Goal: Find specific page/section: Find specific page/section

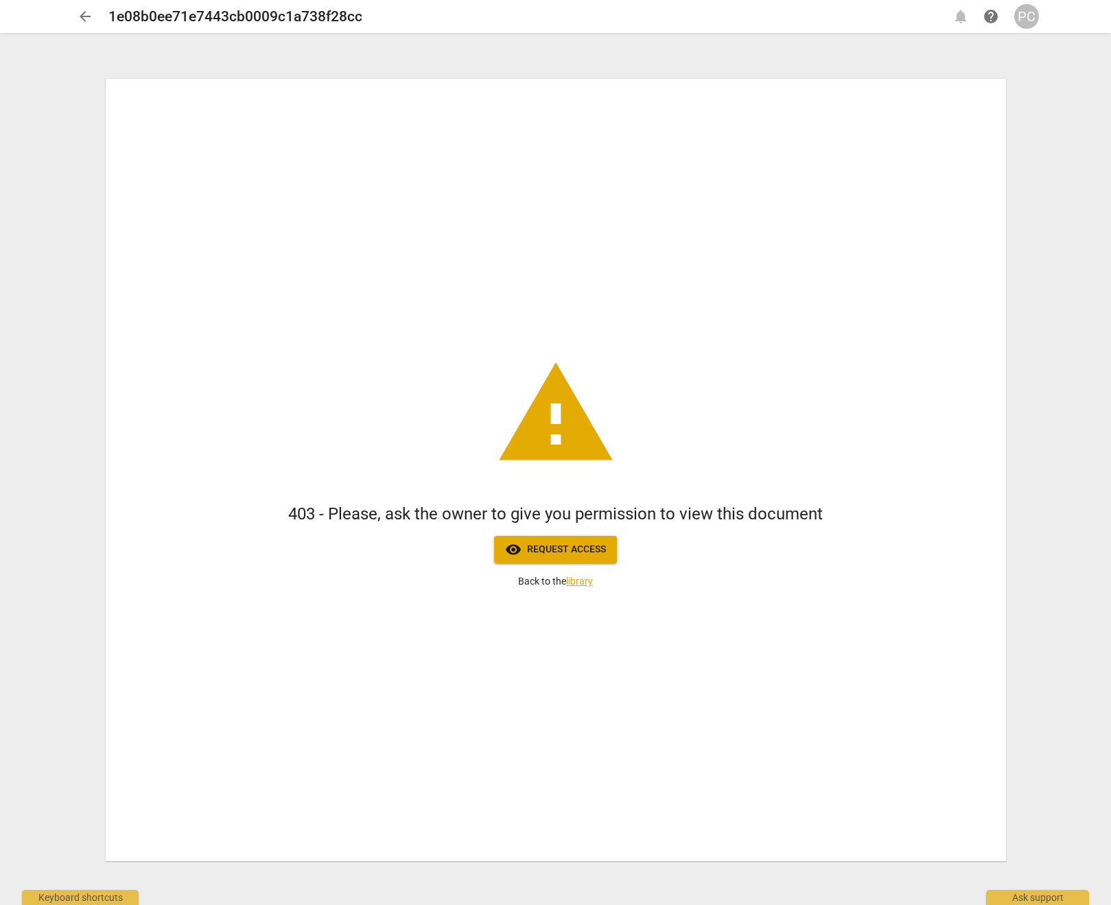
click at [91, 17] on span "arrow_back" at bounding box center [85, 16] width 16 height 16
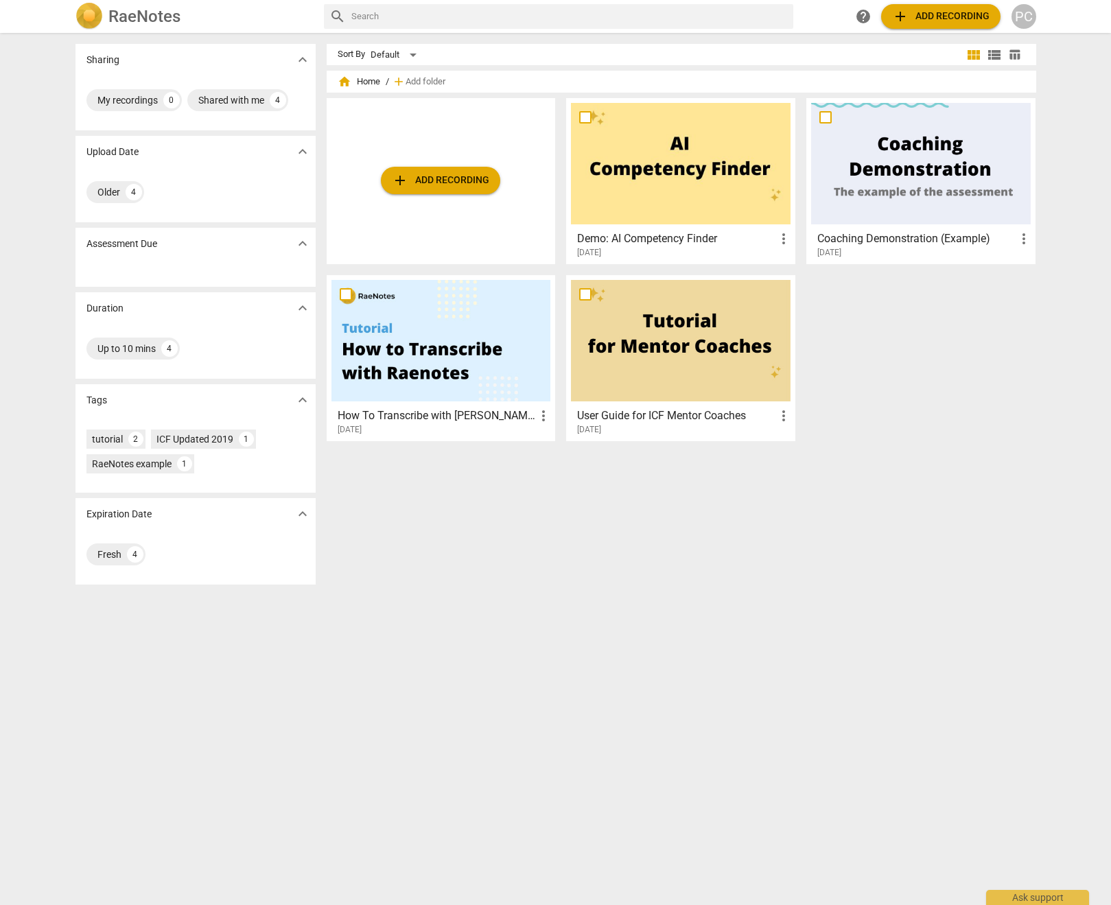
click at [1029, 23] on div "PC" at bounding box center [1024, 16] width 25 height 25
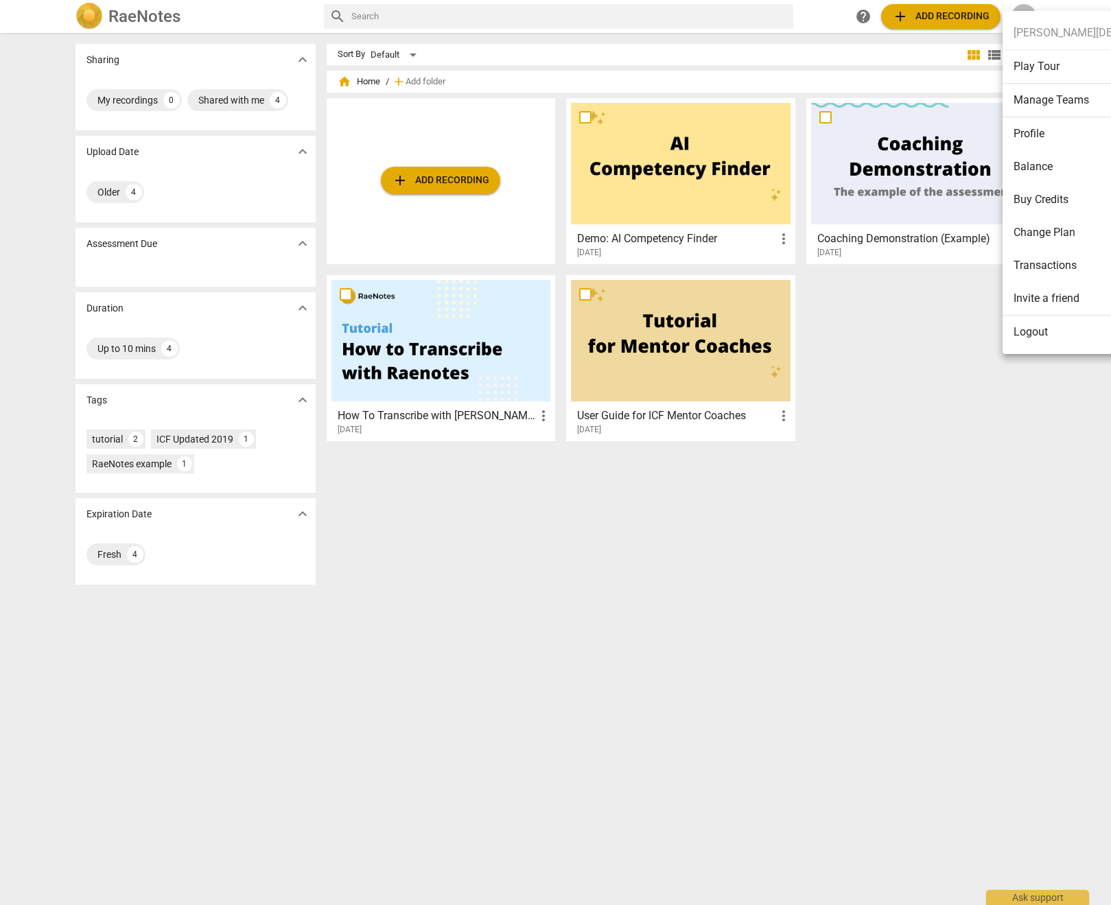
click at [1021, 333] on li "Logout" at bounding box center [1112, 332] width 218 height 33
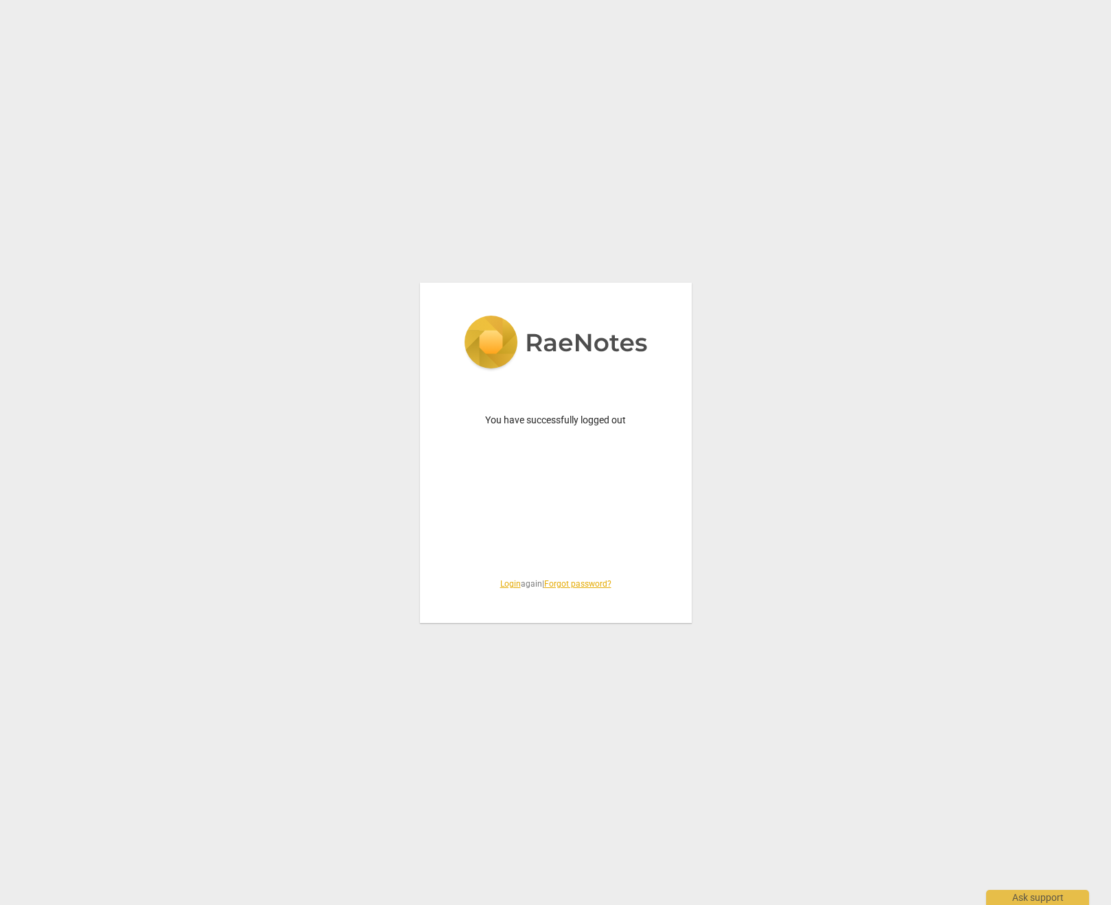
click at [500, 587] on link "Login" at bounding box center [510, 584] width 21 height 10
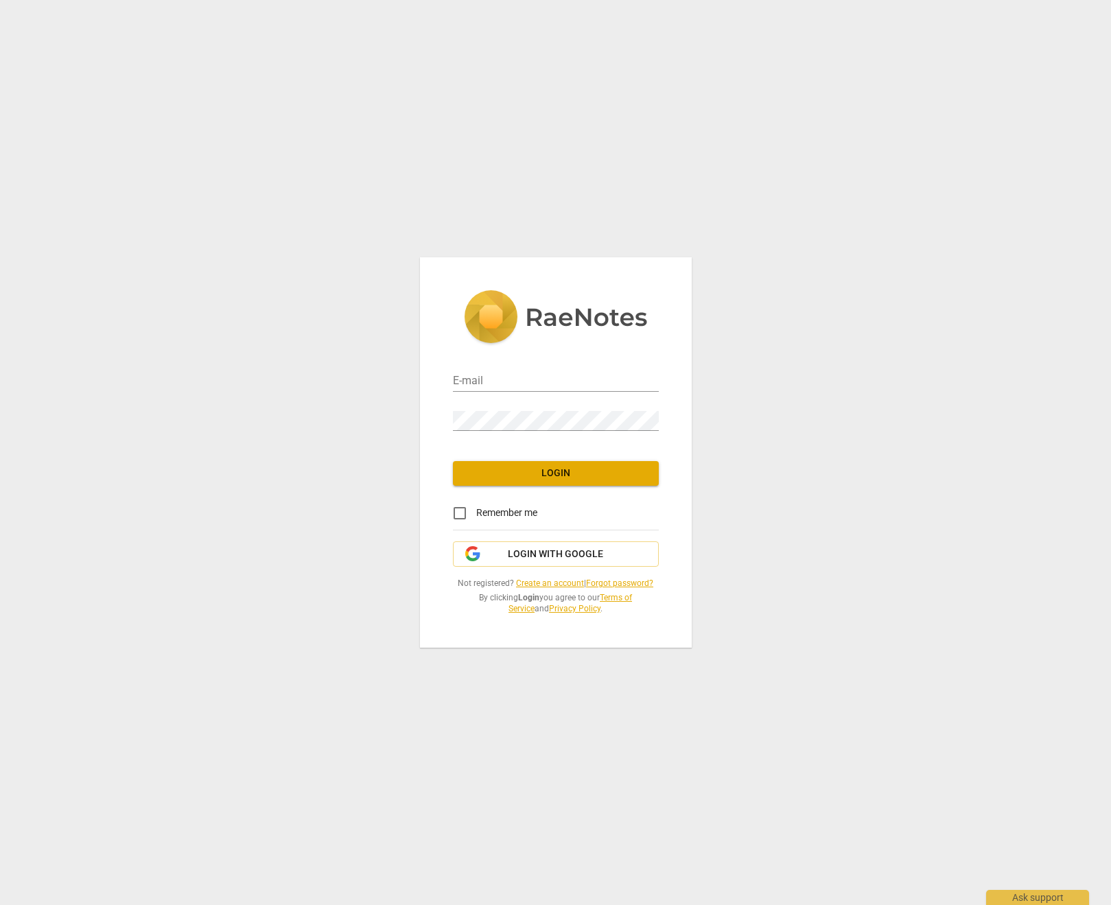
type input "[EMAIL_ADDRESS][DOMAIN_NAME]"
click at [590, 468] on span "Login" at bounding box center [556, 474] width 184 height 14
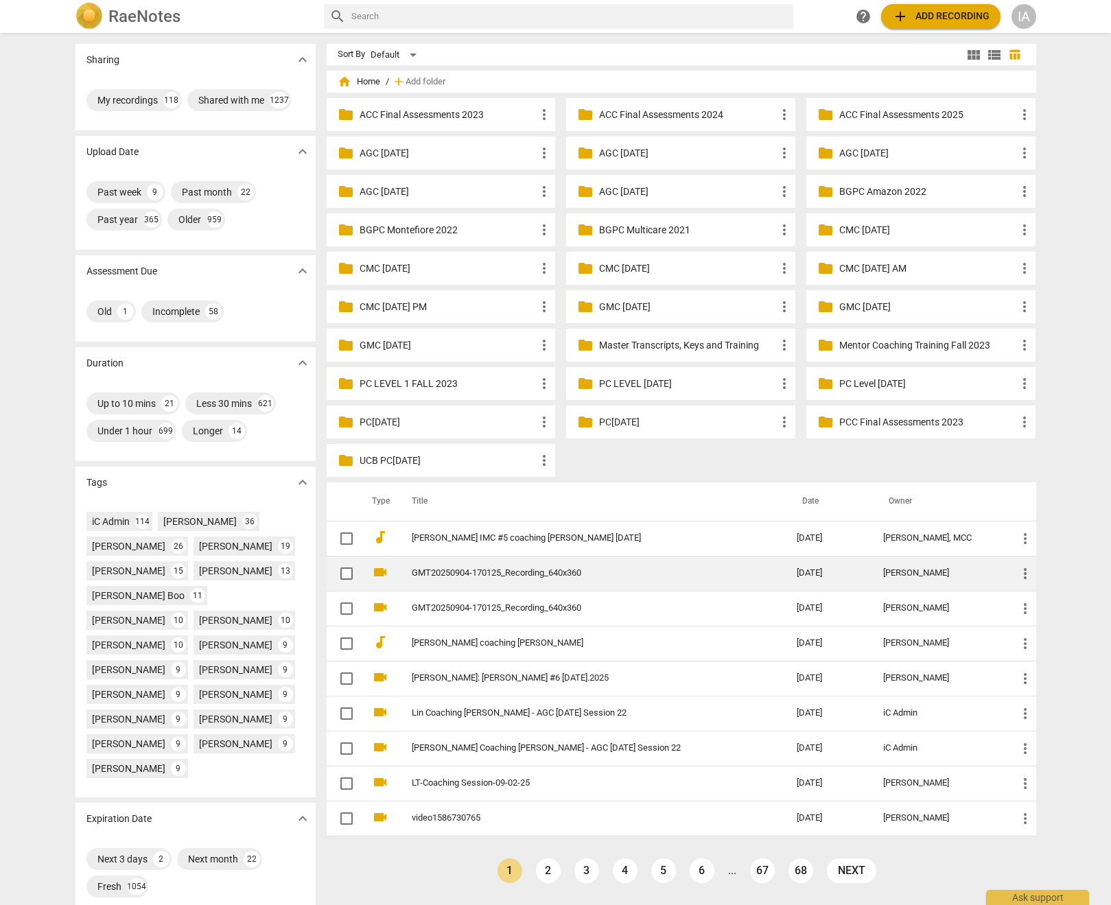
click at [587, 571] on link "GMT20250904-170125_Recording_640x360" at bounding box center [580, 573] width 336 height 10
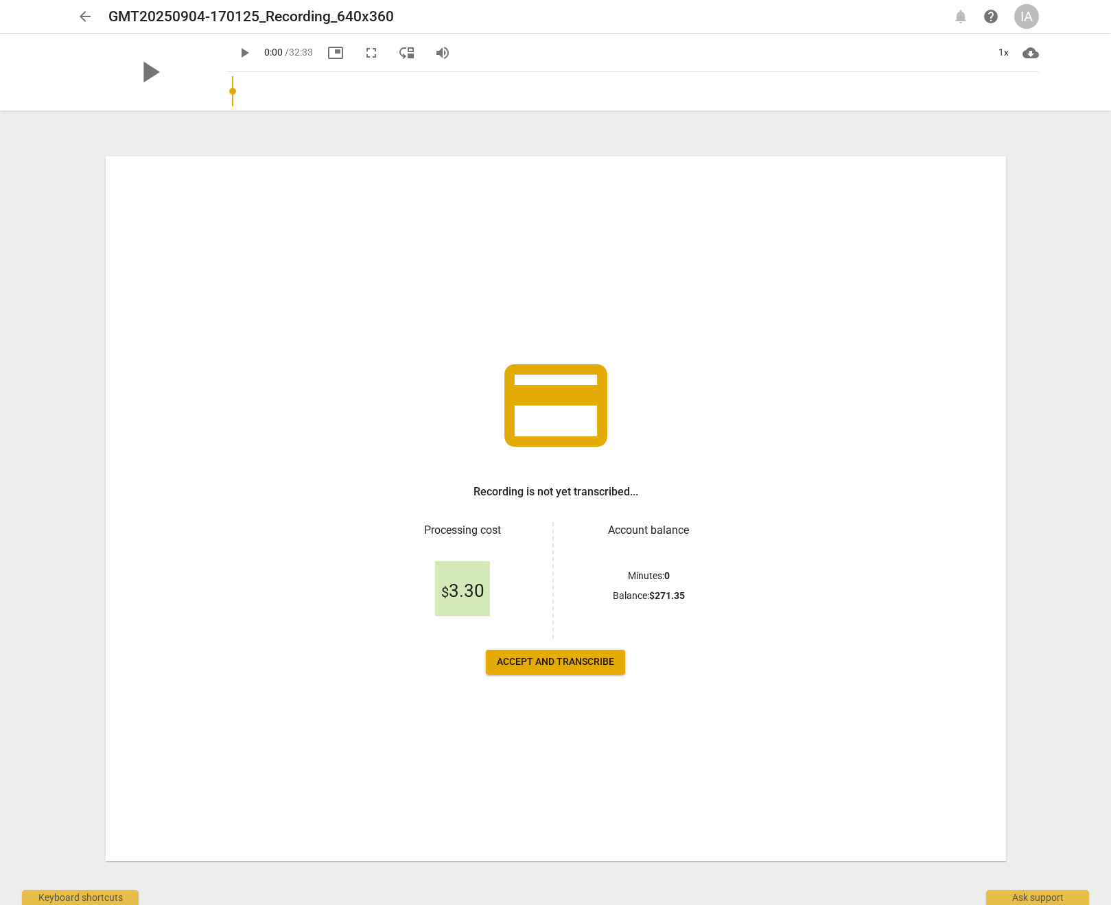
click at [89, 16] on span "arrow_back" at bounding box center [85, 16] width 16 height 16
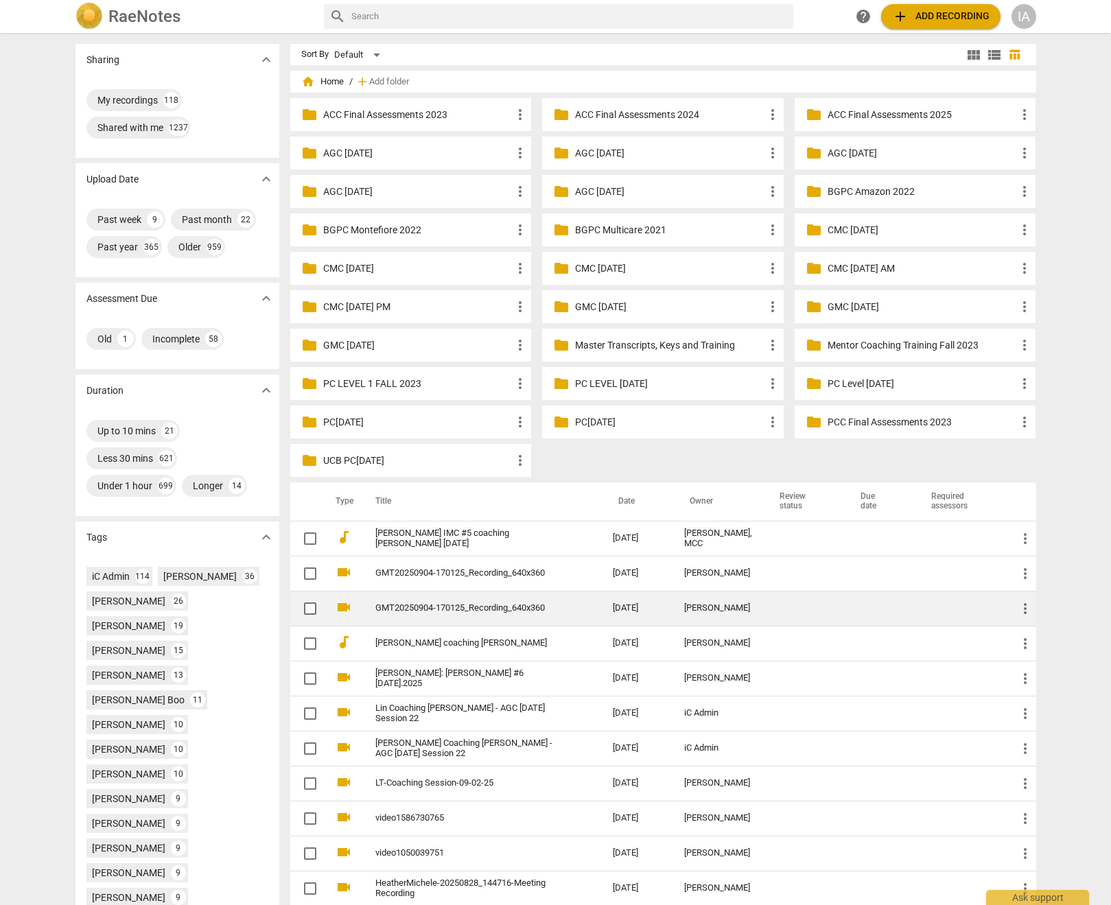
click at [550, 613] on link "GMT20250904-170125_Recording_640x360" at bounding box center [469, 608] width 188 height 10
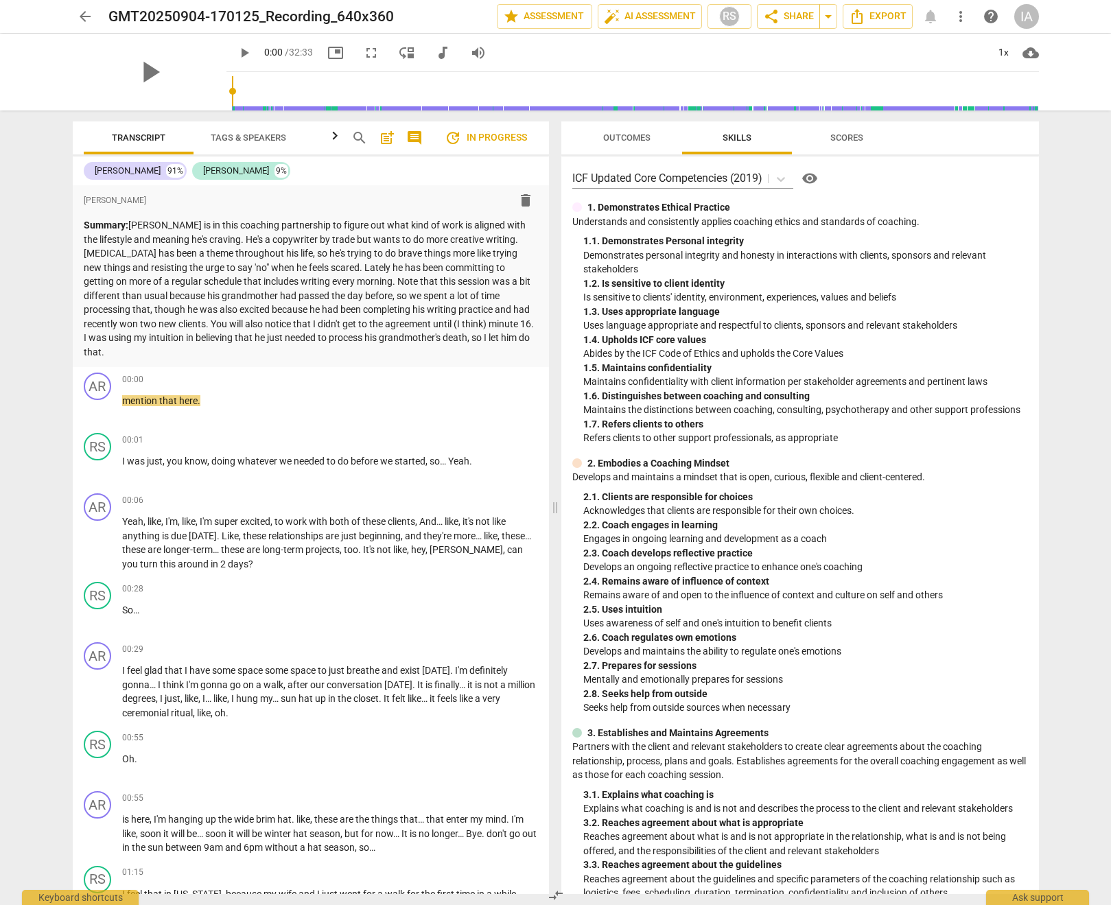
click at [611, 139] on span "Outcomes" at bounding box center [626, 137] width 47 height 10
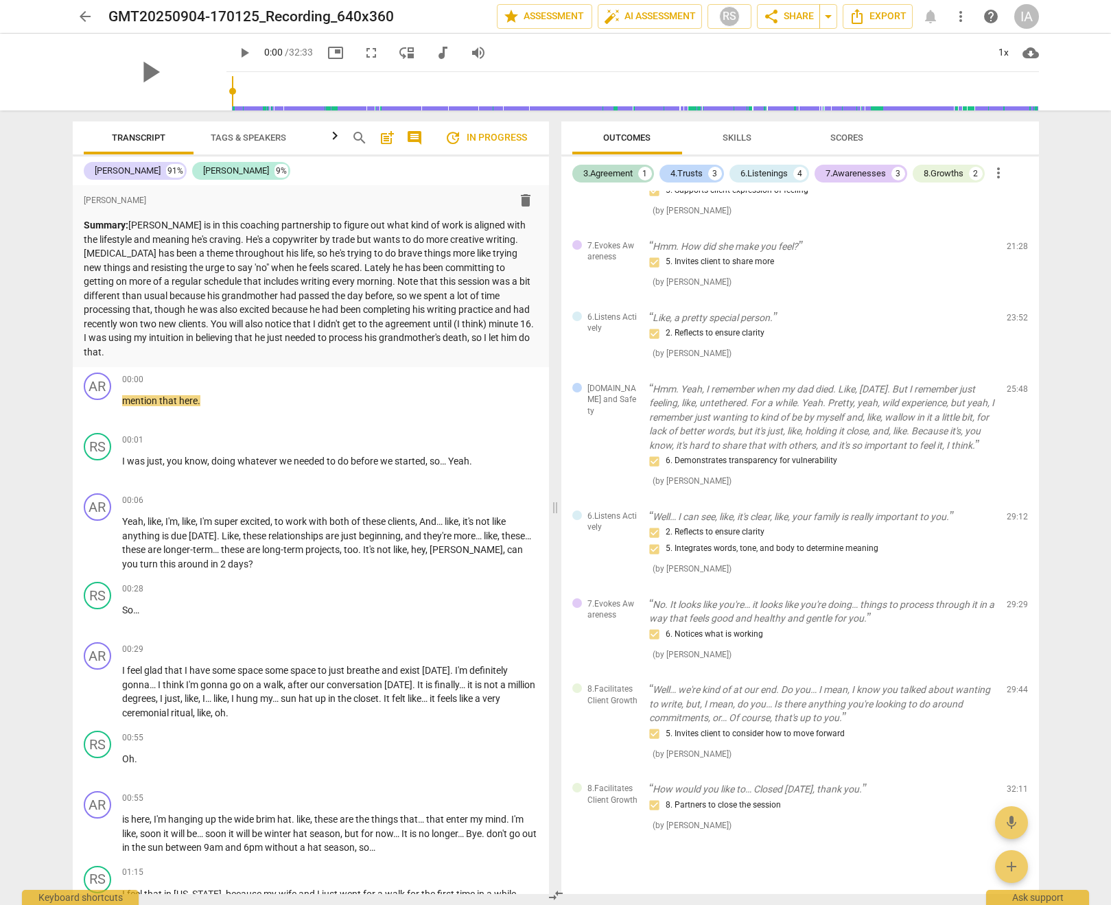
scroll to position [798, 0]
click at [767, 17] on span "share" at bounding box center [771, 16] width 16 height 16
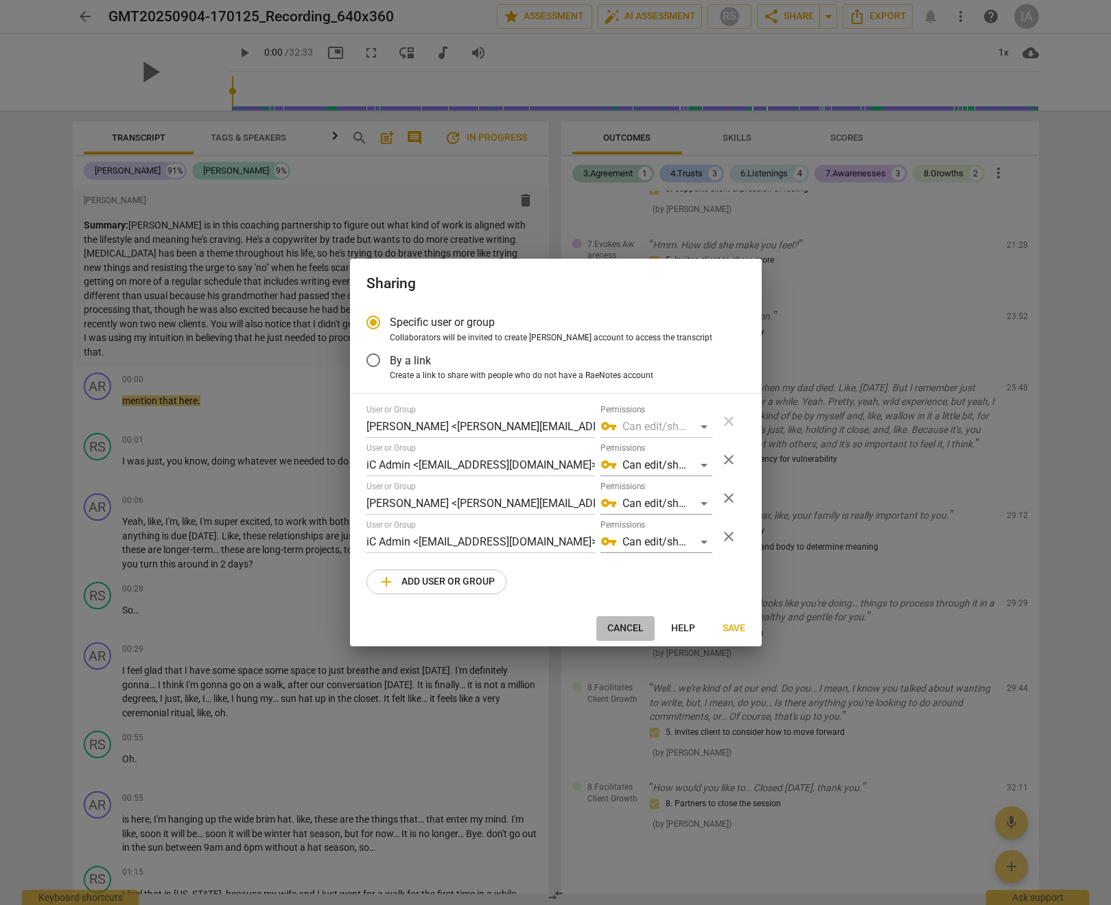
click at [622, 629] on span "Cancel" at bounding box center [625, 629] width 36 height 14
radio input "false"
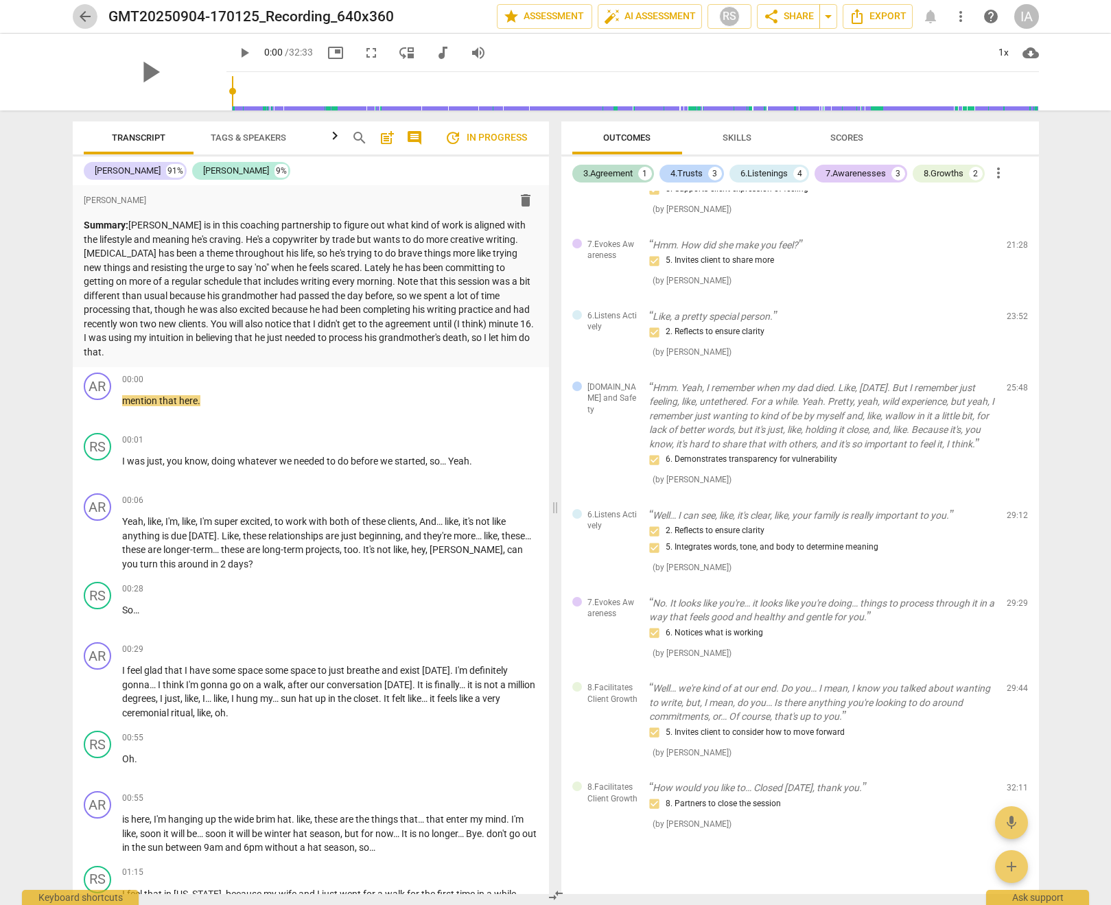
click at [78, 16] on span "arrow_back" at bounding box center [85, 16] width 16 height 16
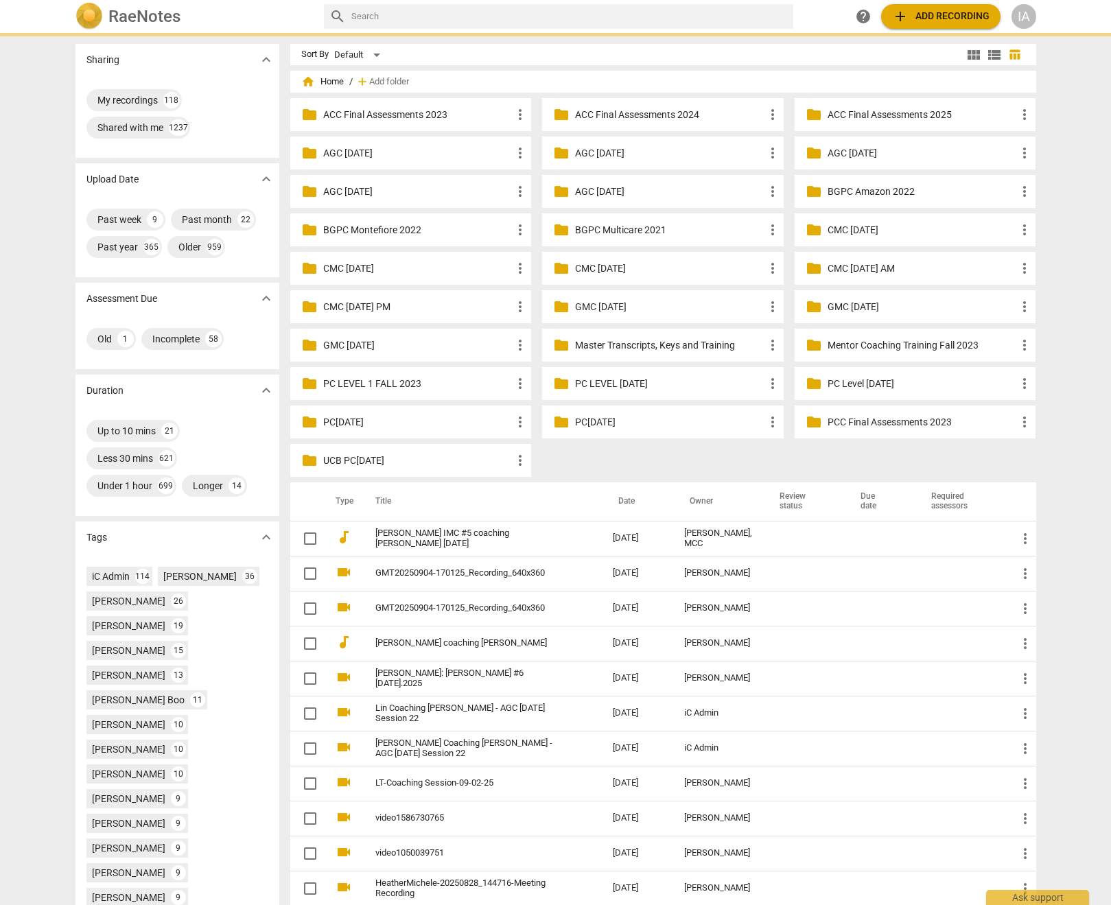
click at [552, 16] on input "text" at bounding box center [569, 16] width 436 height 22
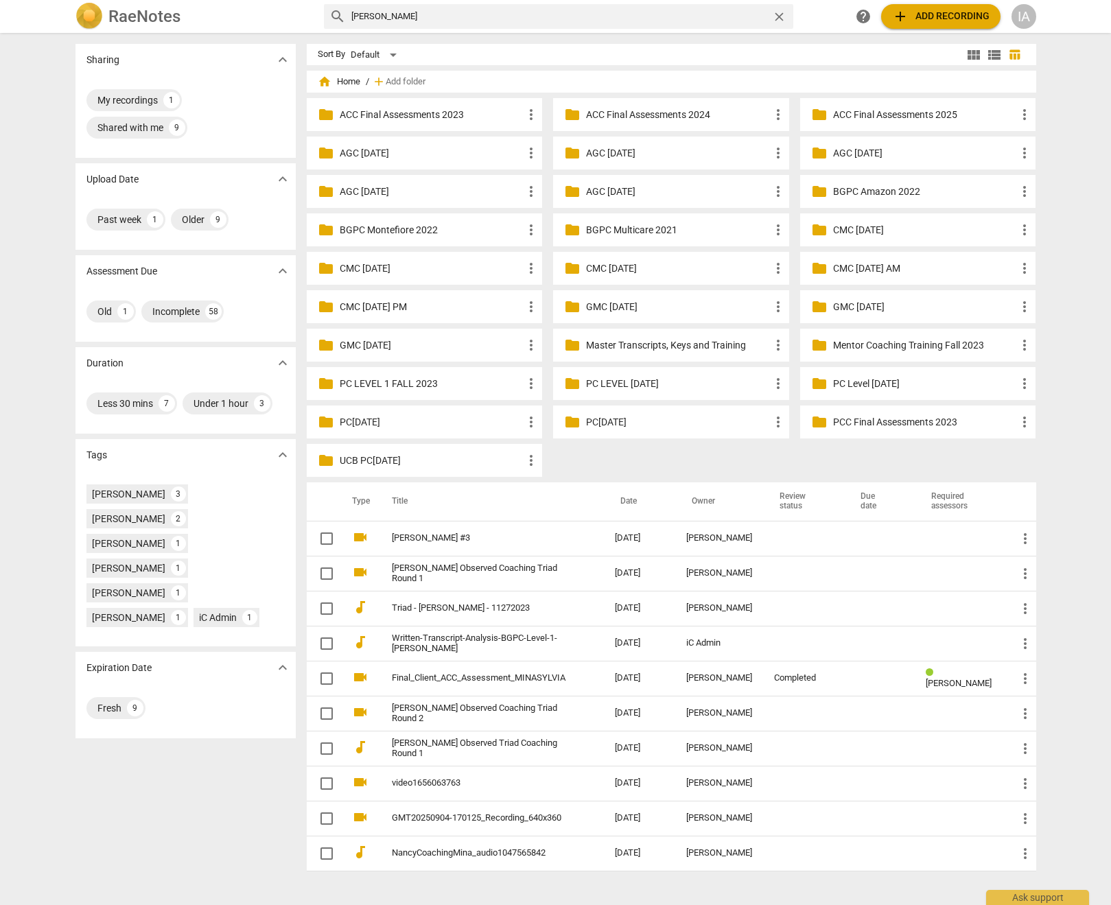
click at [423, 14] on input "[PERSON_NAME]" at bounding box center [558, 16] width 415 height 22
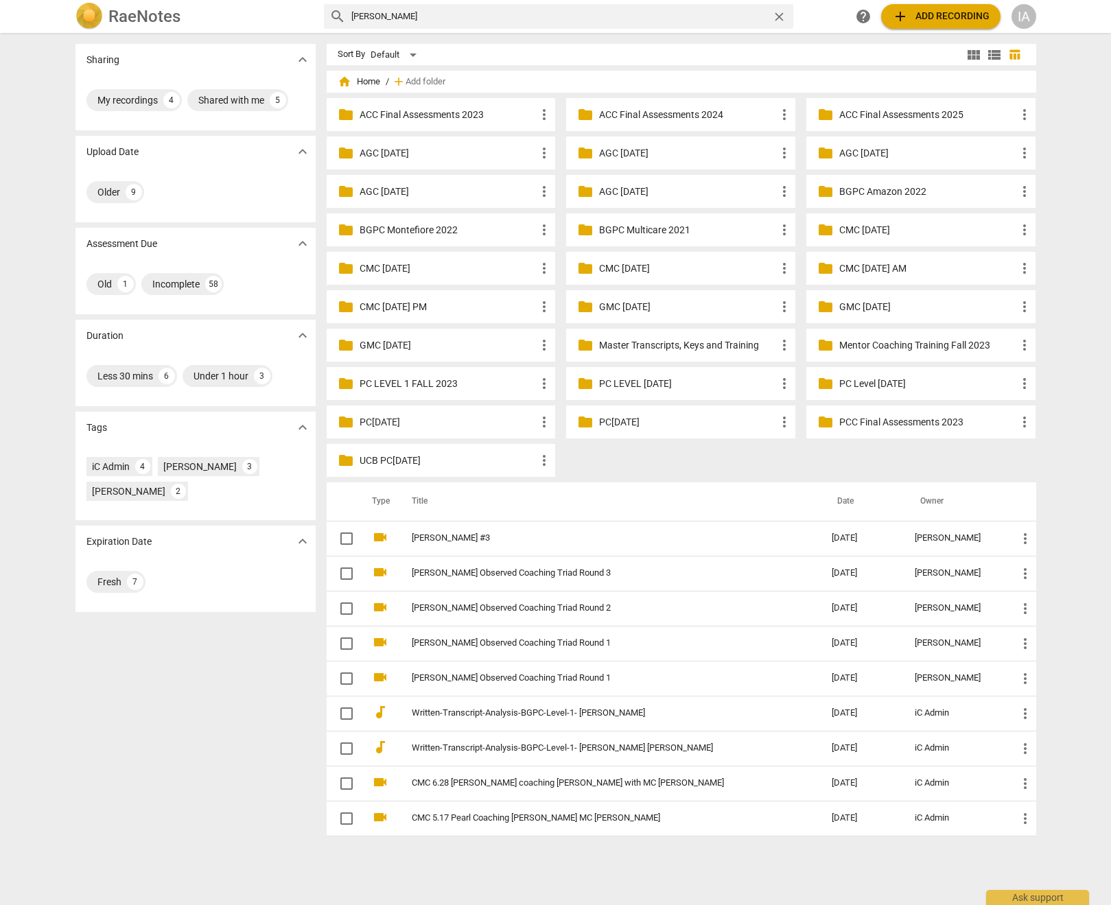
click at [350, 16] on div "search [PERSON_NAME]" at bounding box center [558, 16] width 469 height 25
click at [351, 20] on input "[PERSON_NAME]" at bounding box center [558, 16] width 415 height 22
type input "[PERSON_NAME]"
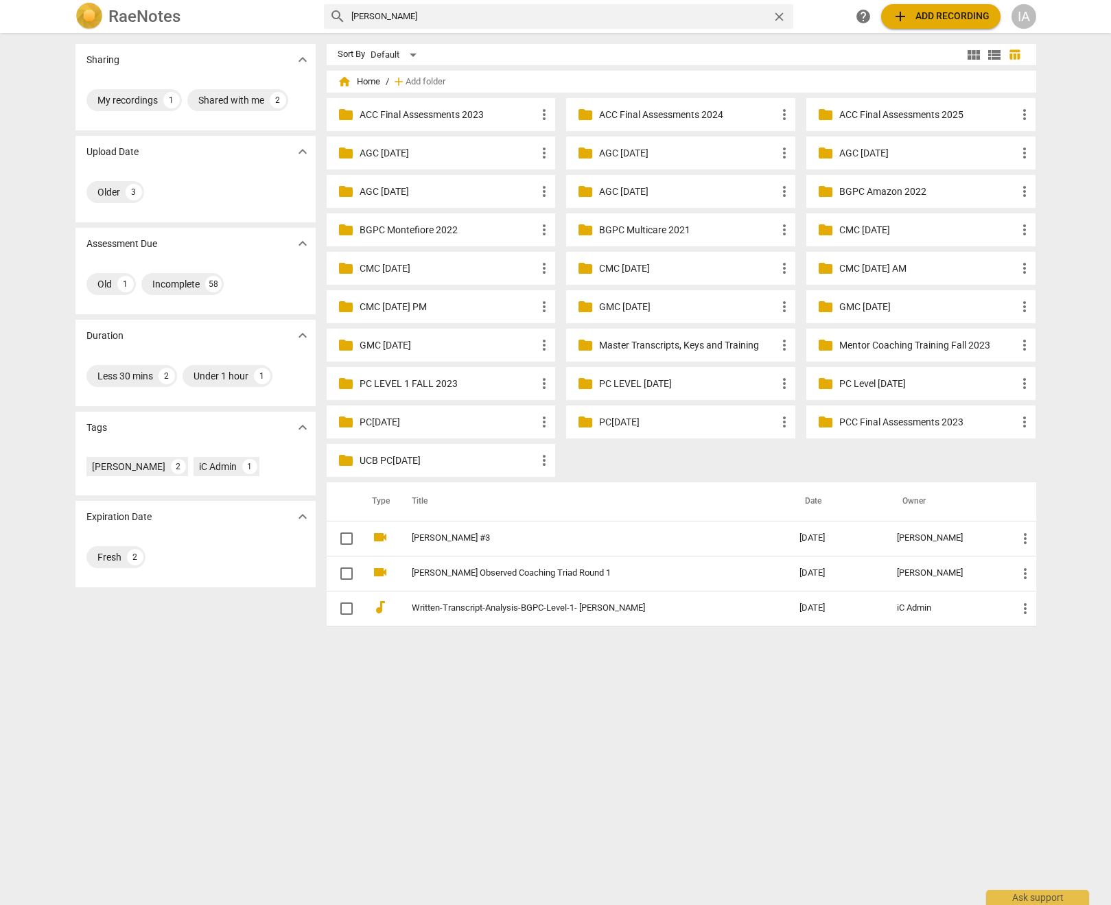
click at [113, 19] on h2 "RaeNotes" at bounding box center [144, 16] width 72 height 19
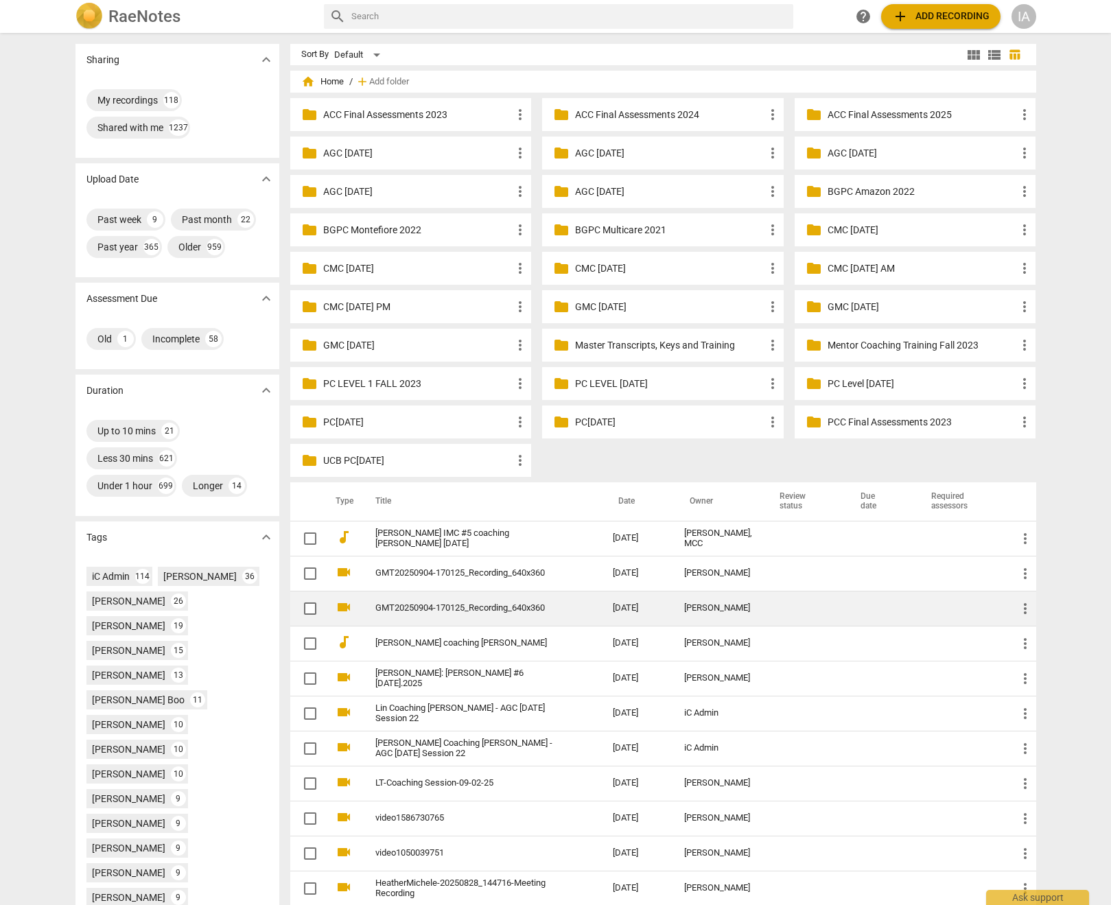
click at [477, 613] on link "GMT20250904-170125_Recording_640x360" at bounding box center [469, 608] width 188 height 10
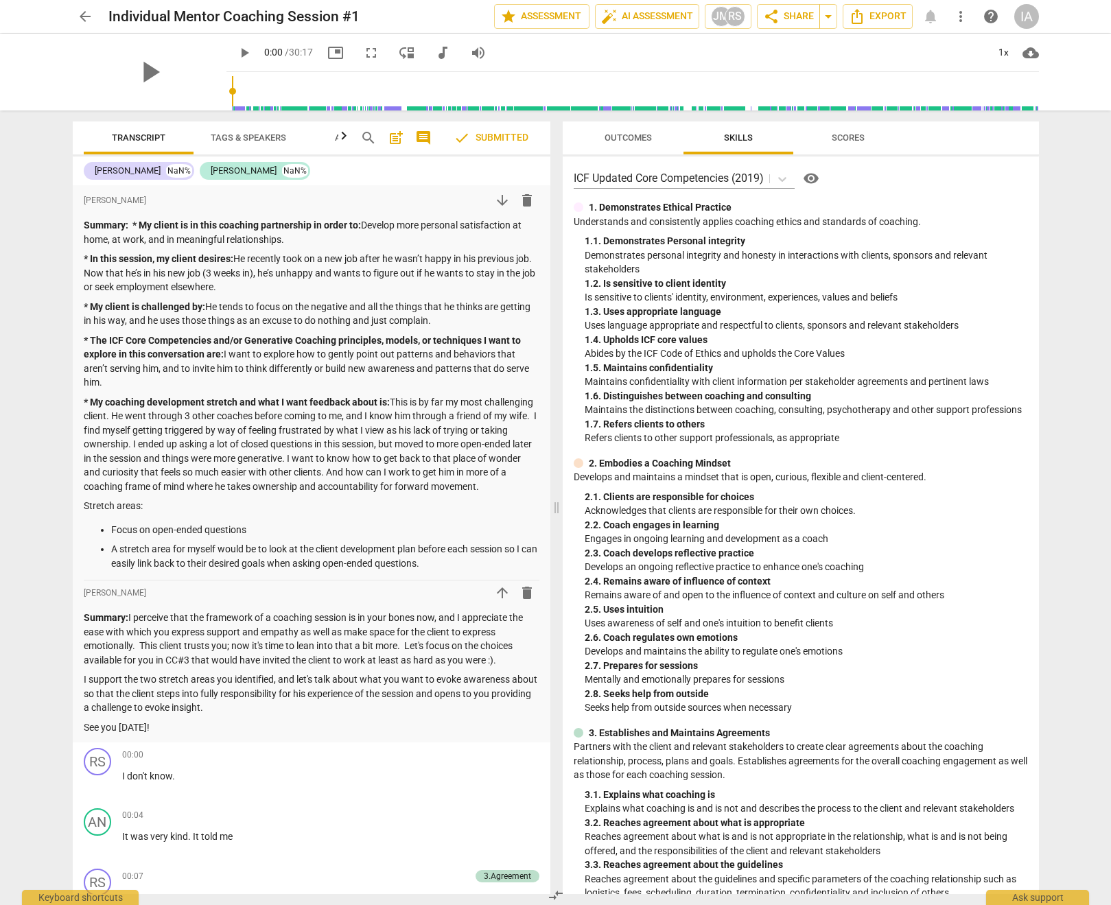
click at [635, 132] on span "Outcomes" at bounding box center [628, 137] width 47 height 10
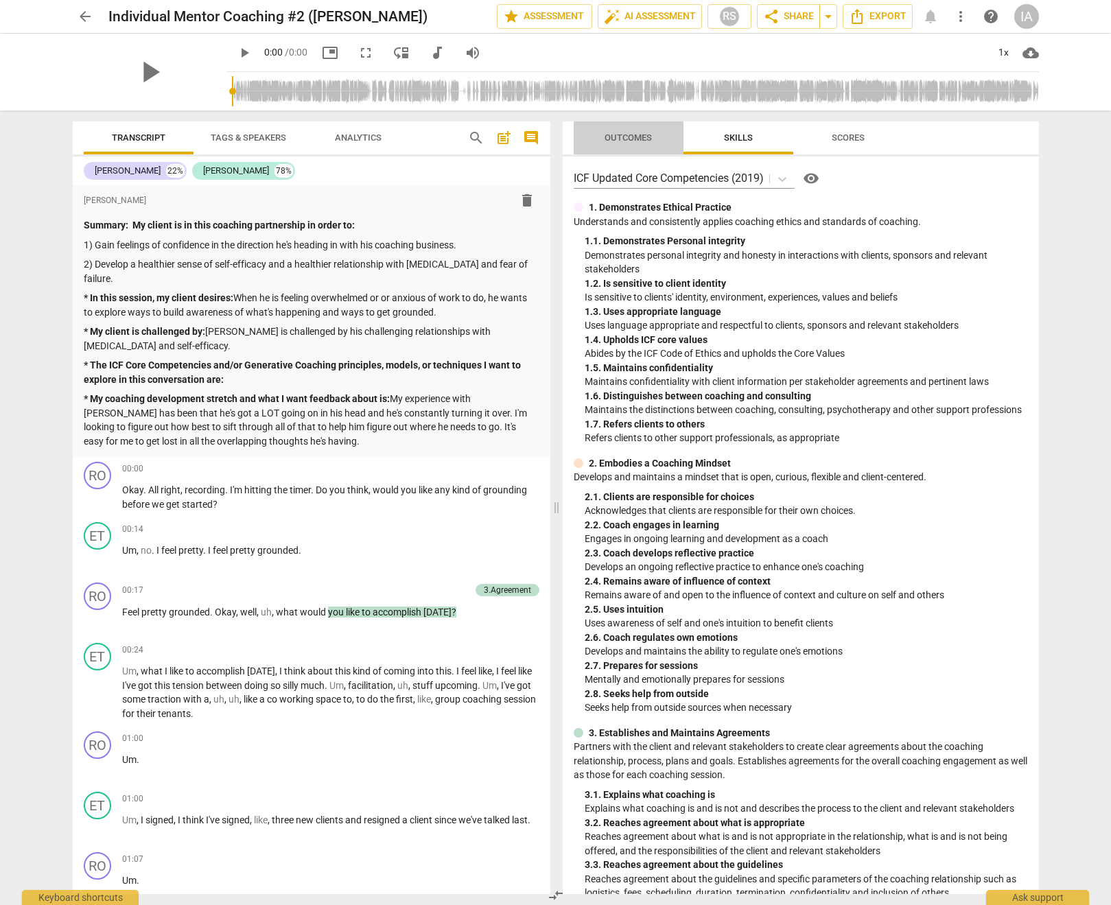
click at [606, 138] on span "Outcomes" at bounding box center [628, 137] width 47 height 10
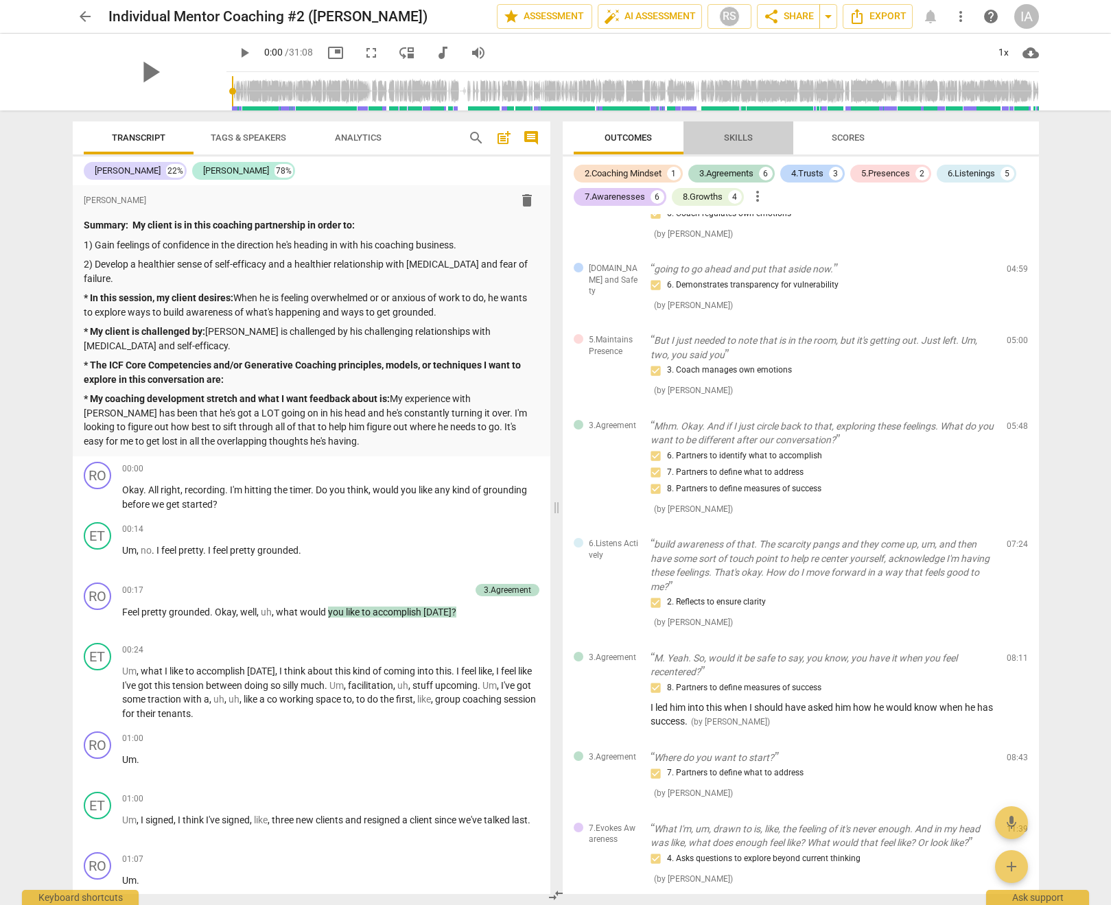
click at [753, 145] on span "Skills" at bounding box center [739, 138] width 62 height 19
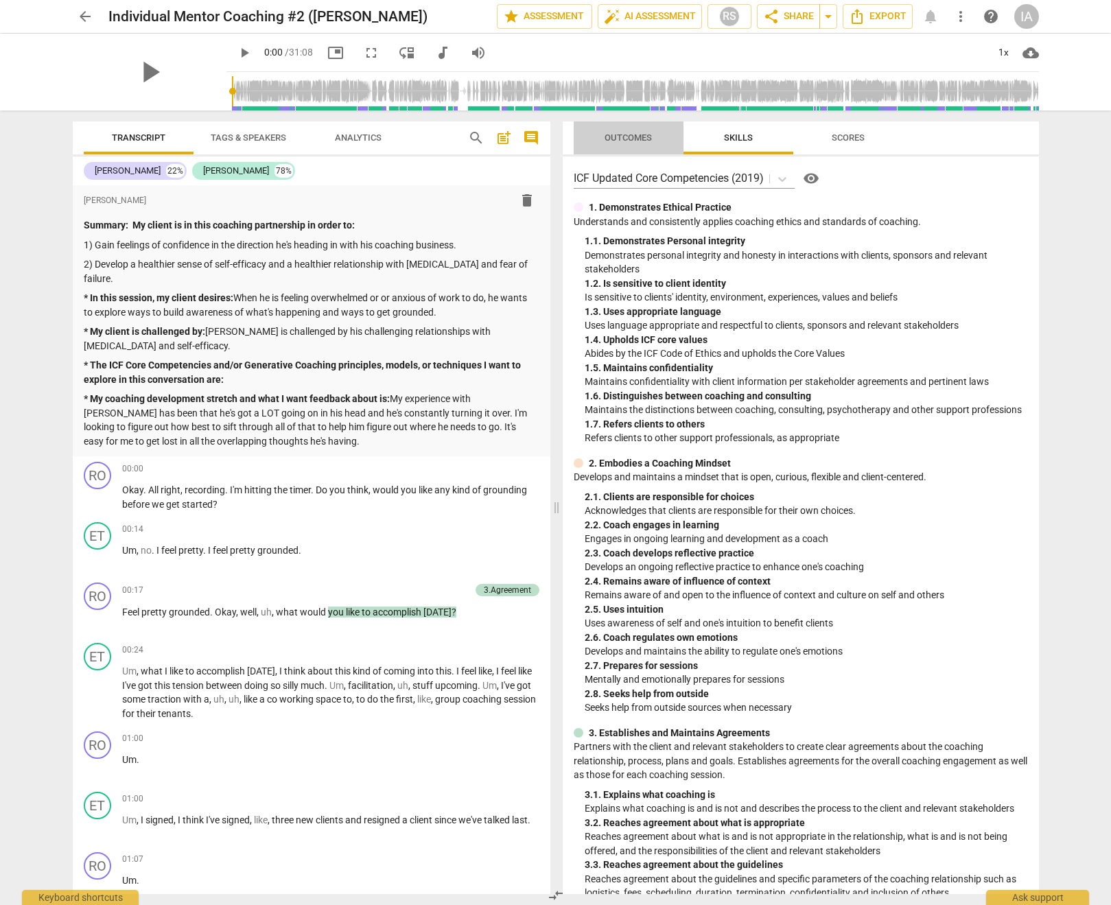
click at [649, 137] on span "Outcomes" at bounding box center [628, 137] width 47 height 10
